Goal: Task Accomplishment & Management: Manage account settings

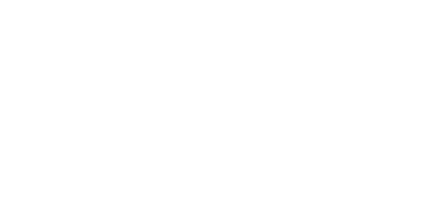
scroll to position [127, 0]
click at [291, 194] on icon "button" at bounding box center [288, 194] width 3 height 3
click at [218, 108] on button "Clock Off" at bounding box center [199, 109] width 38 height 11
click at [369, 38] on button "Close" at bounding box center [356, 38] width 25 height 11
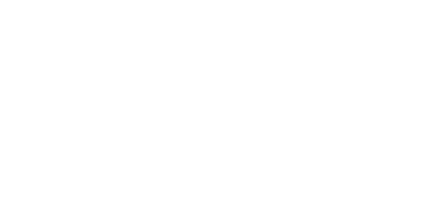
scroll to position [0, 0]
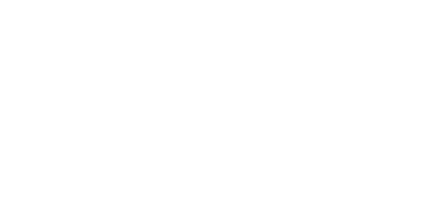
click at [369, 38] on button "Close" at bounding box center [356, 38] width 25 height 11
